Goal: Download file/media

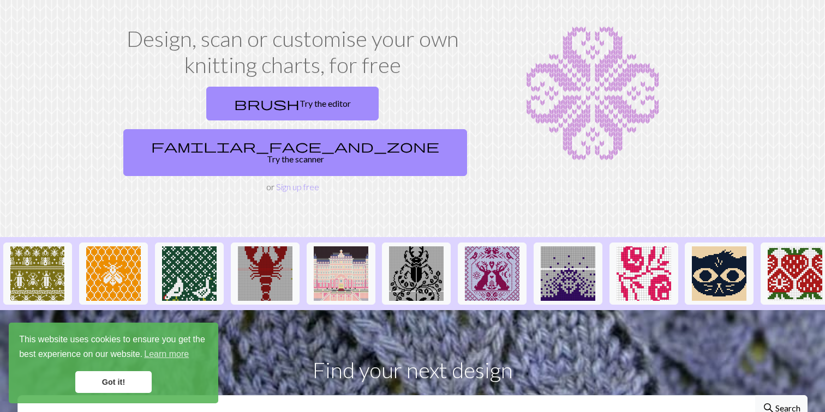
scroll to position [62, 0]
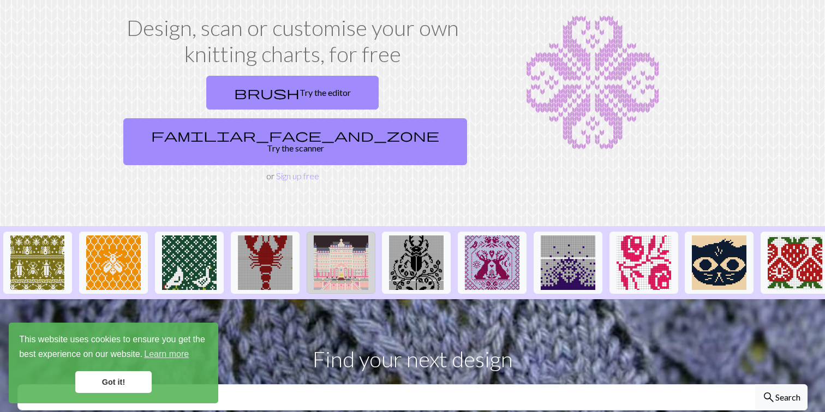
click at [352, 243] on img at bounding box center [341, 263] width 55 height 55
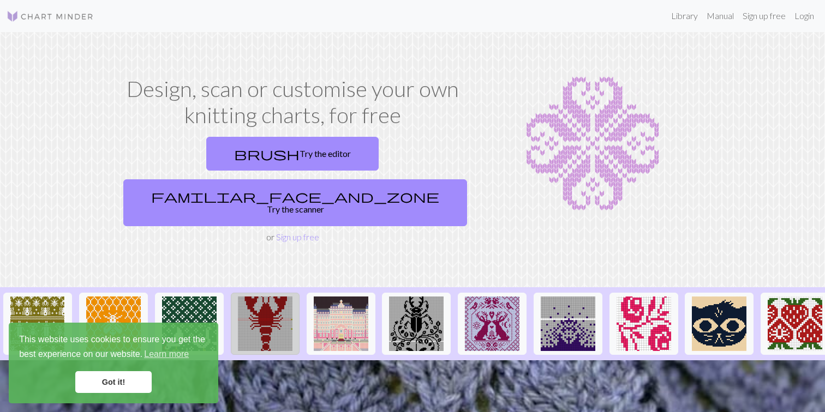
click at [267, 297] on img at bounding box center [265, 324] width 55 height 55
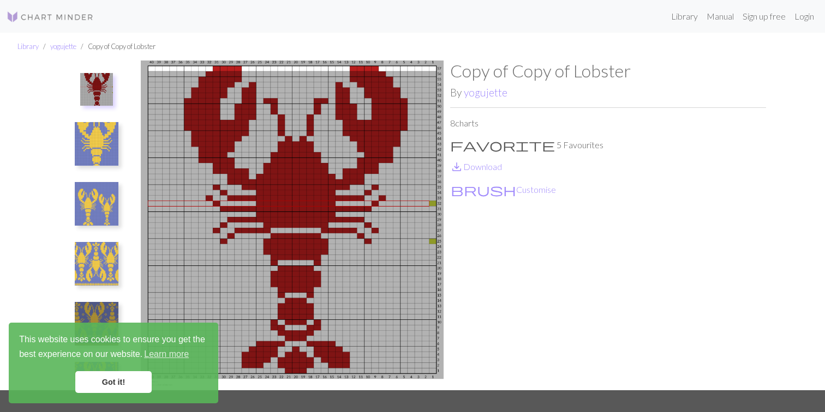
click at [133, 375] on link "Got it!" at bounding box center [113, 382] width 76 height 22
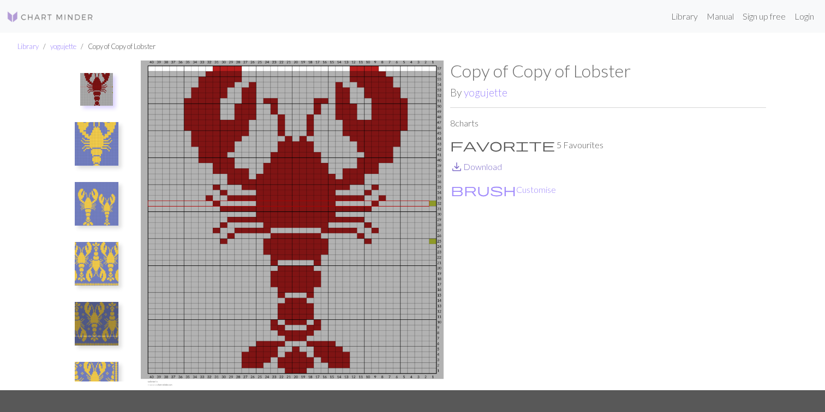
click at [470, 166] on link "save_alt Download" at bounding box center [476, 166] width 52 height 10
